Goal: Task Accomplishment & Management: Use online tool/utility

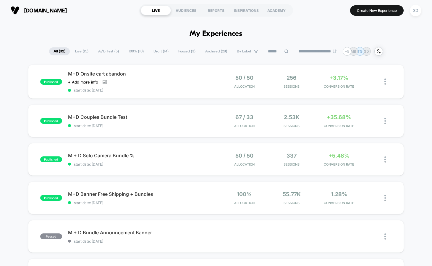
click at [101, 55] on span "A/B Test ( 5 )" at bounding box center [109, 51] width 30 height 8
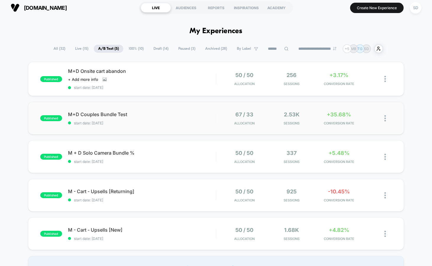
scroll to position [6, 0]
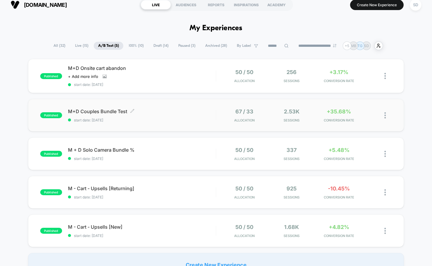
click at [81, 110] on span "M+D Couples Bundle Test Click to edit experience details" at bounding box center [142, 111] width 148 height 6
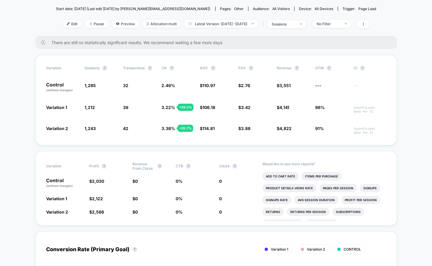
scroll to position [54, 0]
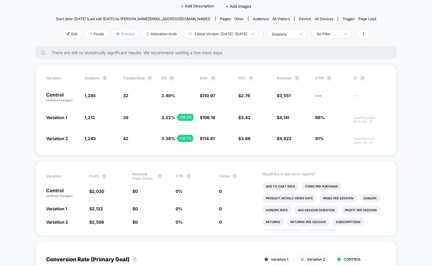
click at [115, 35] on span "Preview" at bounding box center [125, 34] width 28 height 8
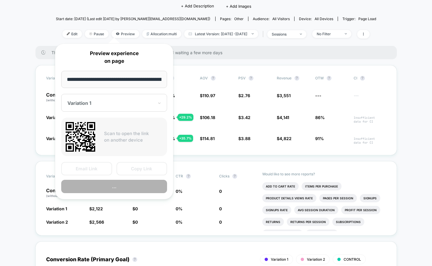
scroll to position [0, 74]
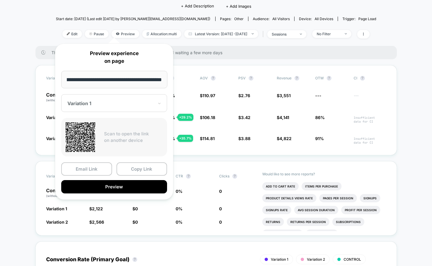
click at [99, 105] on div at bounding box center [110, 103] width 86 height 6
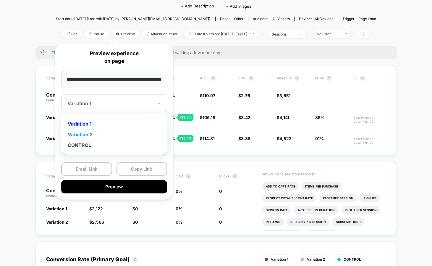
click at [85, 133] on div "Variation 2" at bounding box center [114, 134] width 100 height 11
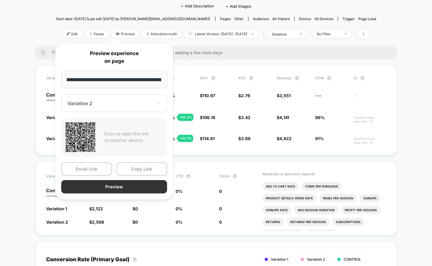
click at [115, 186] on button "Preview" at bounding box center [114, 186] width 106 height 13
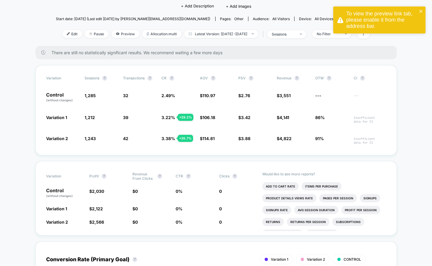
drag, startPoint x: 84, startPoint y: 32, endPoint x: 23, endPoint y: 43, distance: 61.9
click at [119, 33] on span "Preview" at bounding box center [125, 34] width 28 height 8
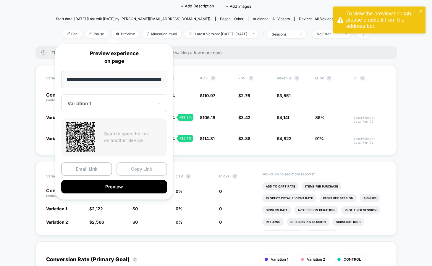
click at [130, 170] on button "Copy Link" at bounding box center [142, 168] width 51 height 13
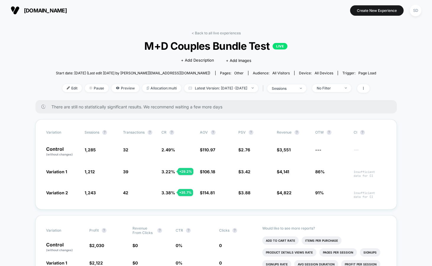
scroll to position [0, 0]
click at [22, 9] on button "[DOMAIN_NAME] [URL][DOMAIN_NAME]" at bounding box center [39, 10] width 60 height 9
